Goal: Download file/media

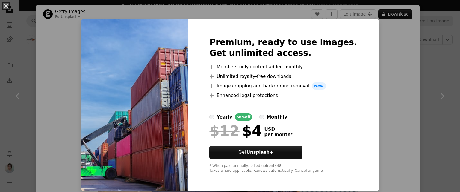
scroll to position [1676, 0]
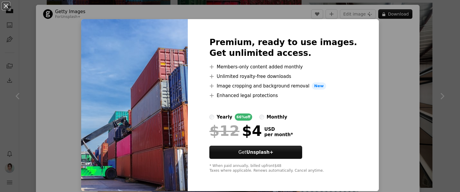
click at [399, 49] on div "An X shape Premium, ready to use images. Get unlimited access. A plus sign Memb…" at bounding box center [230, 96] width 460 height 192
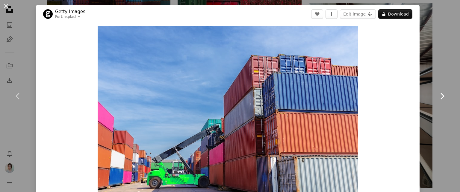
click at [430, 80] on link "Chevron right" at bounding box center [442, 96] width 36 height 57
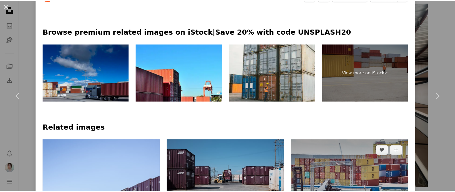
scroll to position [269, 0]
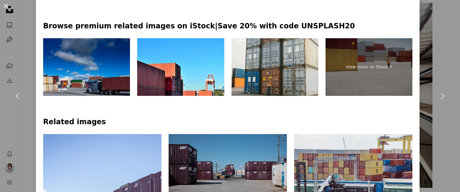
click at [3, 4] on button "An X shape" at bounding box center [5, 5] width 7 height 7
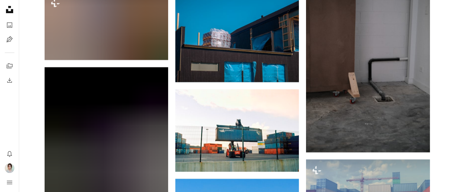
scroll to position [7046, 0]
